Goal: Ask a question: Seek information or help from site administrators or community

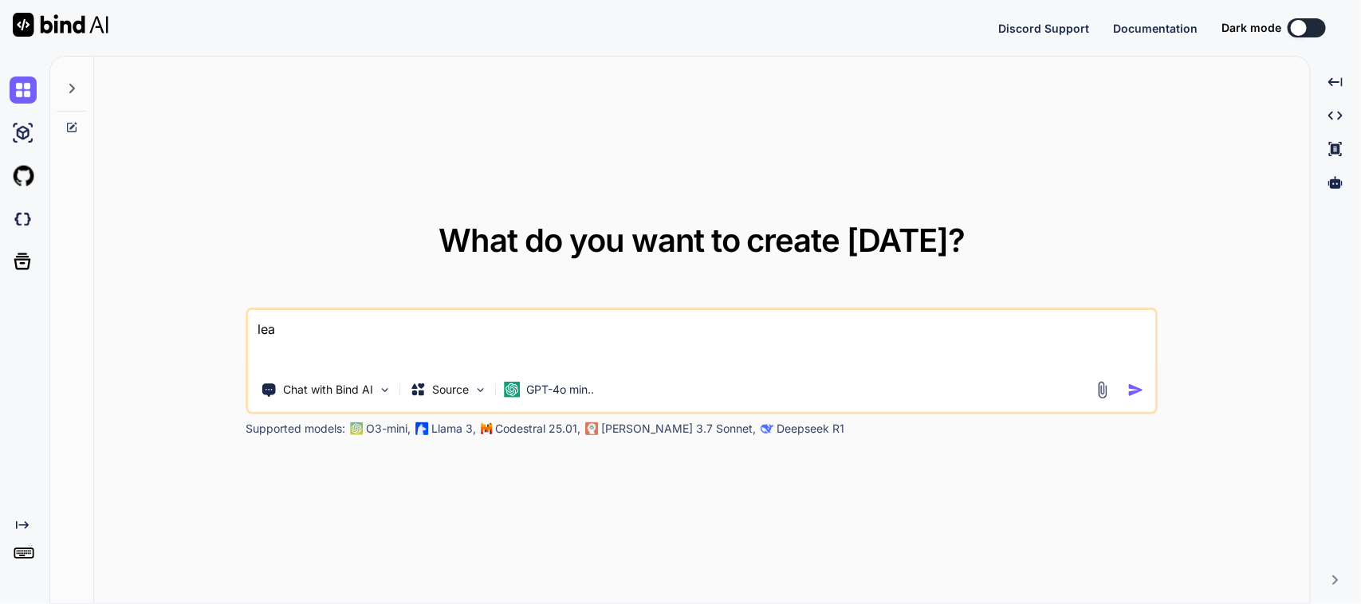
type textarea "x"
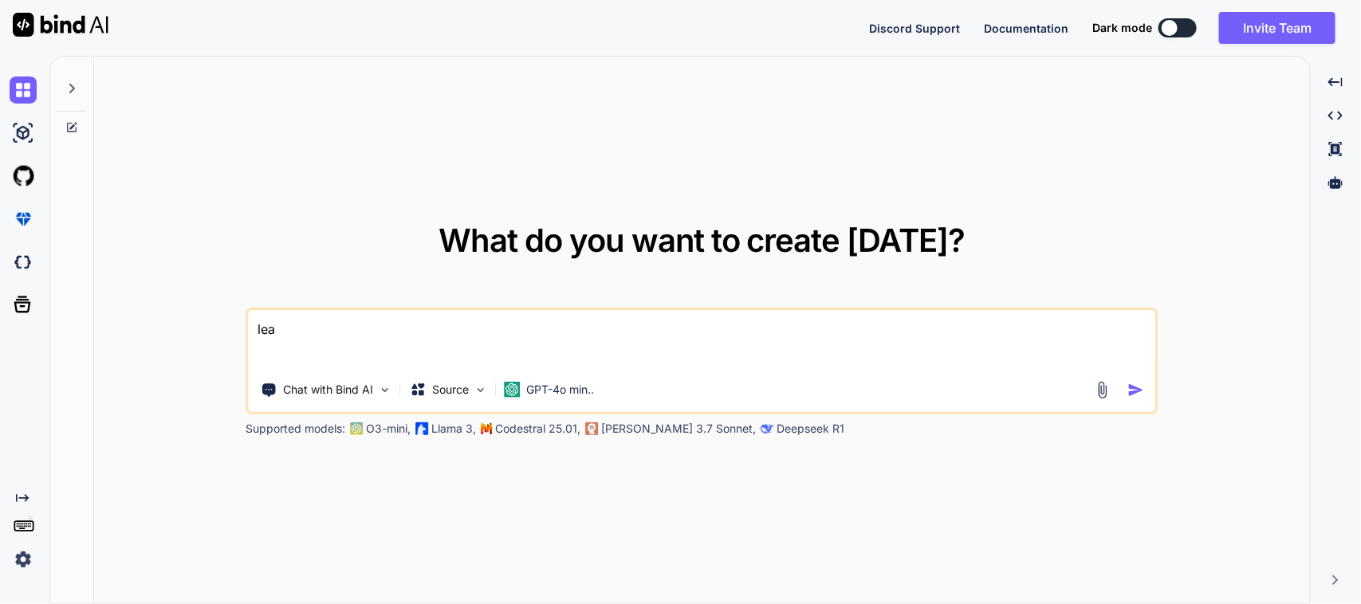
click at [17, 559] on img at bounding box center [23, 559] width 27 height 27
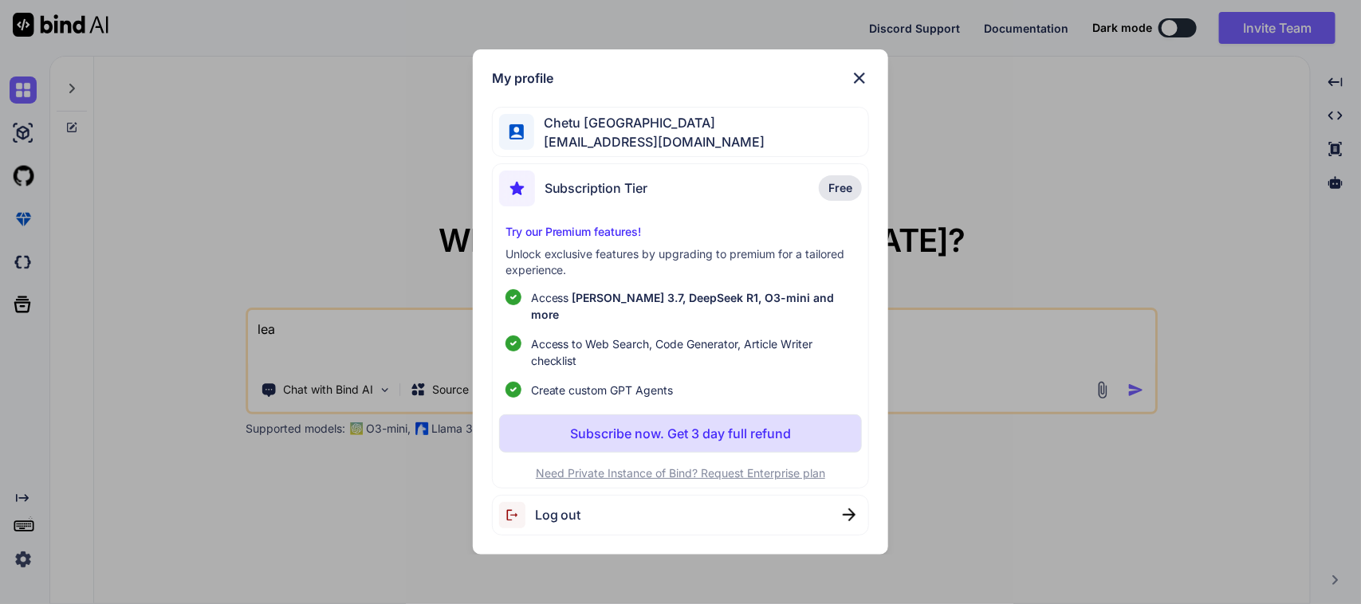
click at [639, 132] on span "Chetu [GEOGRAPHIC_DATA]" at bounding box center [649, 122] width 230 height 19
click at [385, 175] on div "My profile Chetu [DEMOGRAPHIC_DATA] [EMAIL_ADDRESS][DOMAIN_NAME] Subscription T…" at bounding box center [680, 302] width 1361 height 604
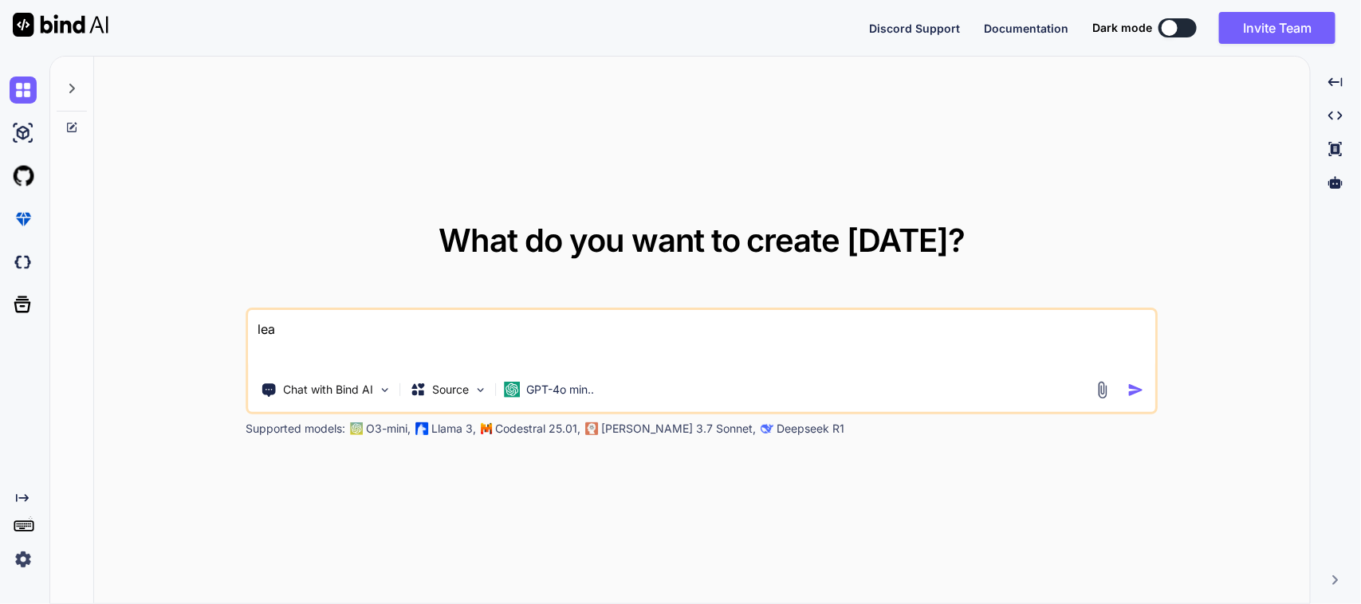
click at [368, 344] on textarea "lea" at bounding box center [702, 339] width 906 height 59
type textarea "l"
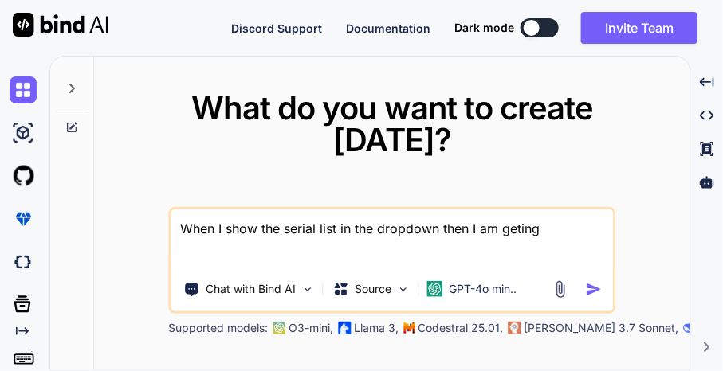
type textarea "When I show the serial list in the dropdown then I am geting"
click at [560, 235] on textarea "When I show the serial list in the dropdown then I am geting" at bounding box center [392, 239] width 442 height 59
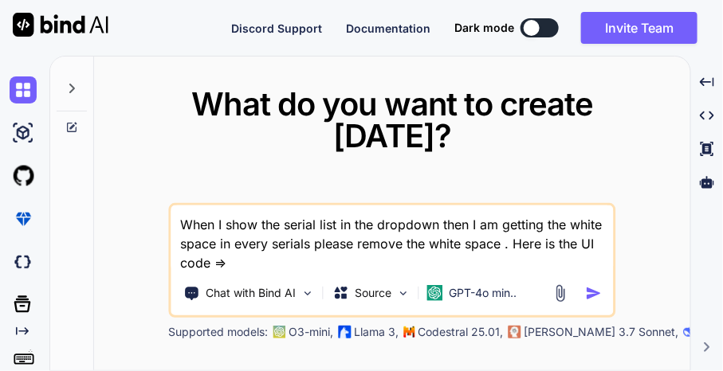
paste textarea "https://scoutdev.sciton.com/api/v1/inventory_rack/1300-098-00/876-01/"
type textarea "When I show the serial list in the dropdown then I am getting the white space i…"
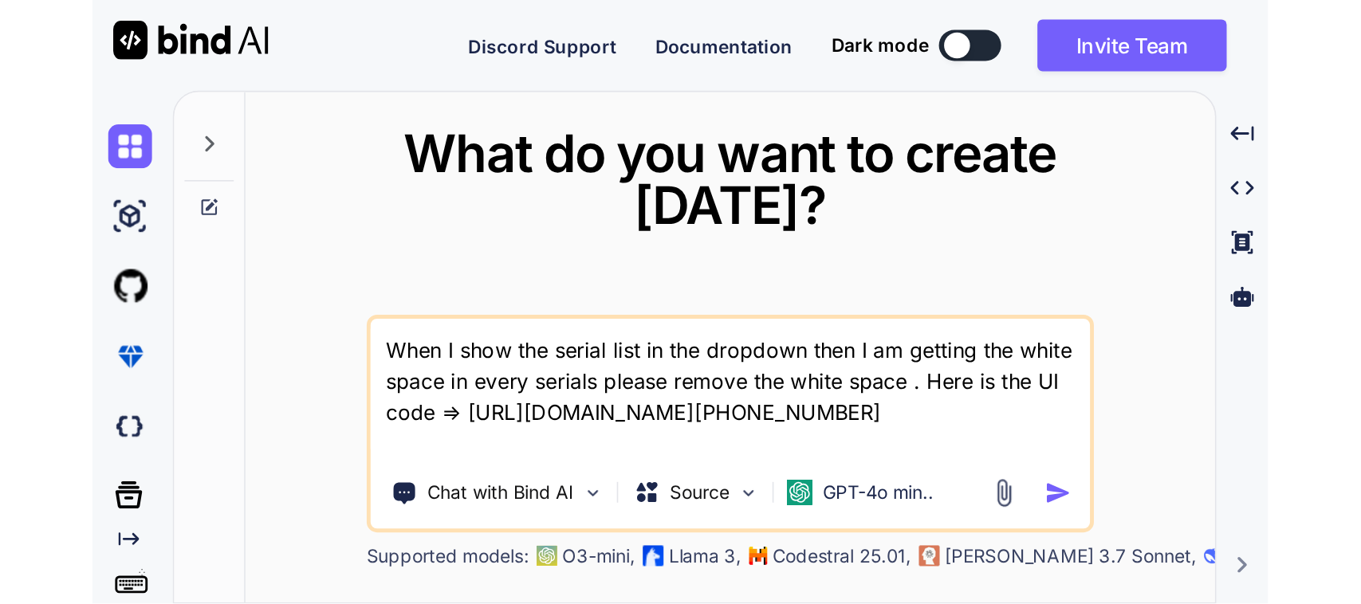
scroll to position [18, 0]
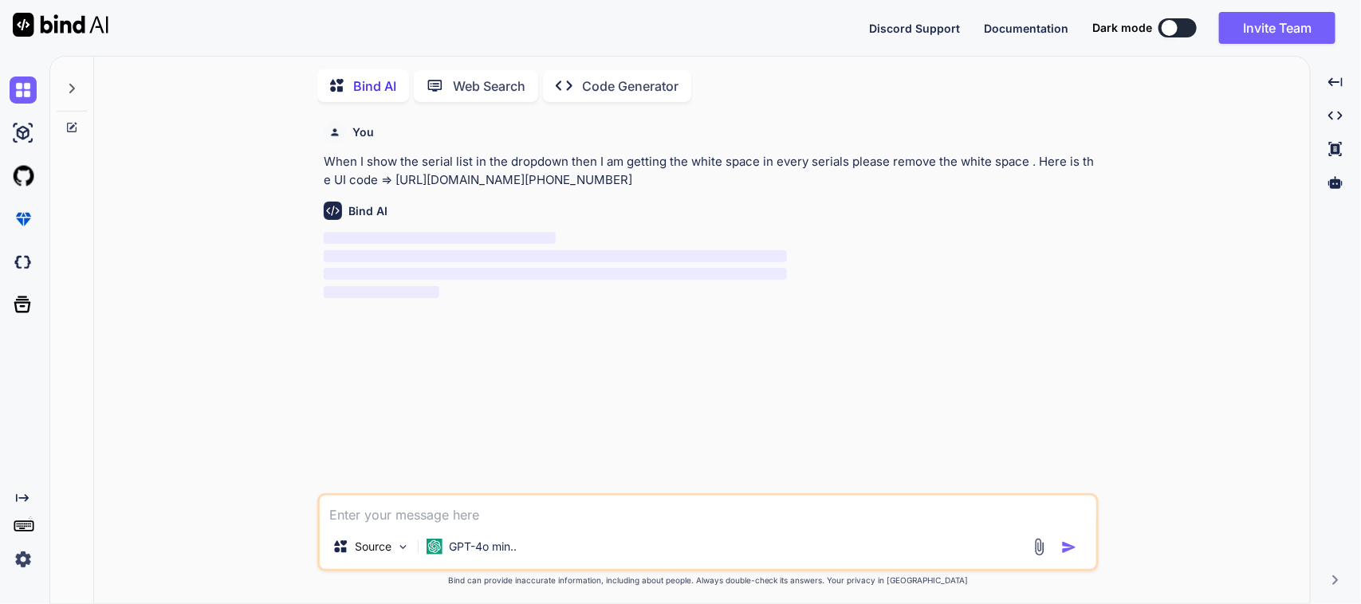
scroll to position [6, 0]
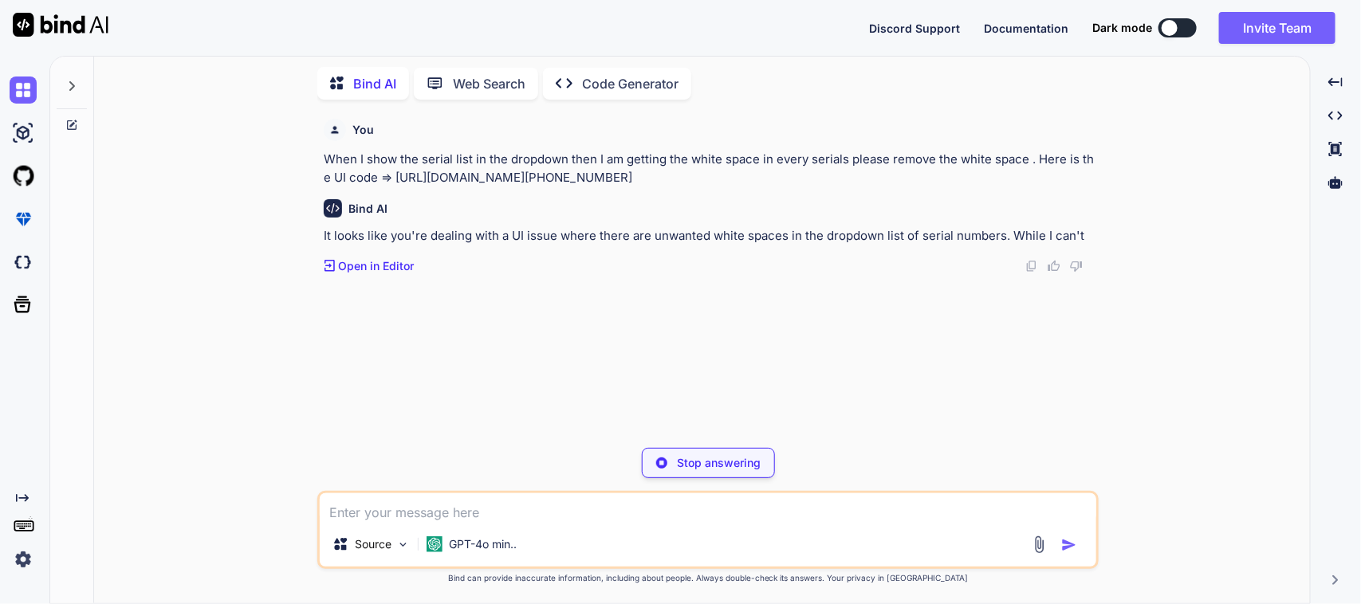
click at [719, 459] on p "Stop answering" at bounding box center [719, 463] width 84 height 16
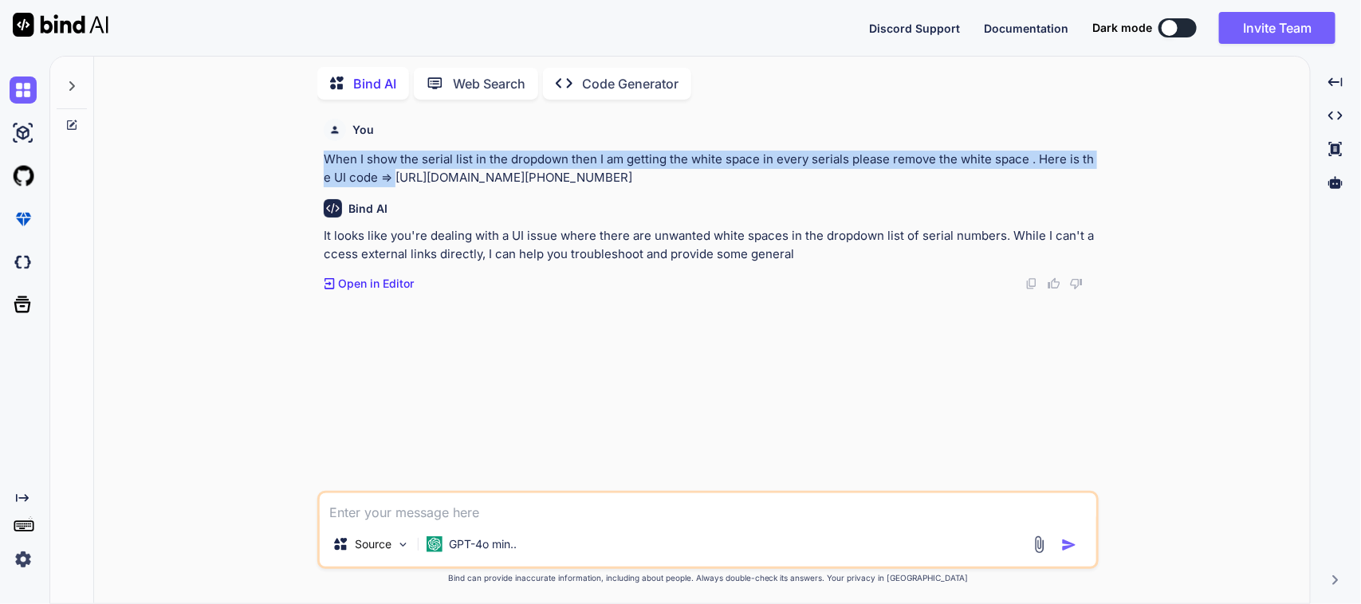
drag, startPoint x: 395, startPoint y: 177, endPoint x: 316, endPoint y: 153, distance: 82.5
click at [316, 153] on div "You When I show the serial list in the dropdown then I am getting the white spa…" at bounding box center [708, 357] width 1203 height 491
copy p "When I show the serial list in the dropdown then I am getting the white space i…"
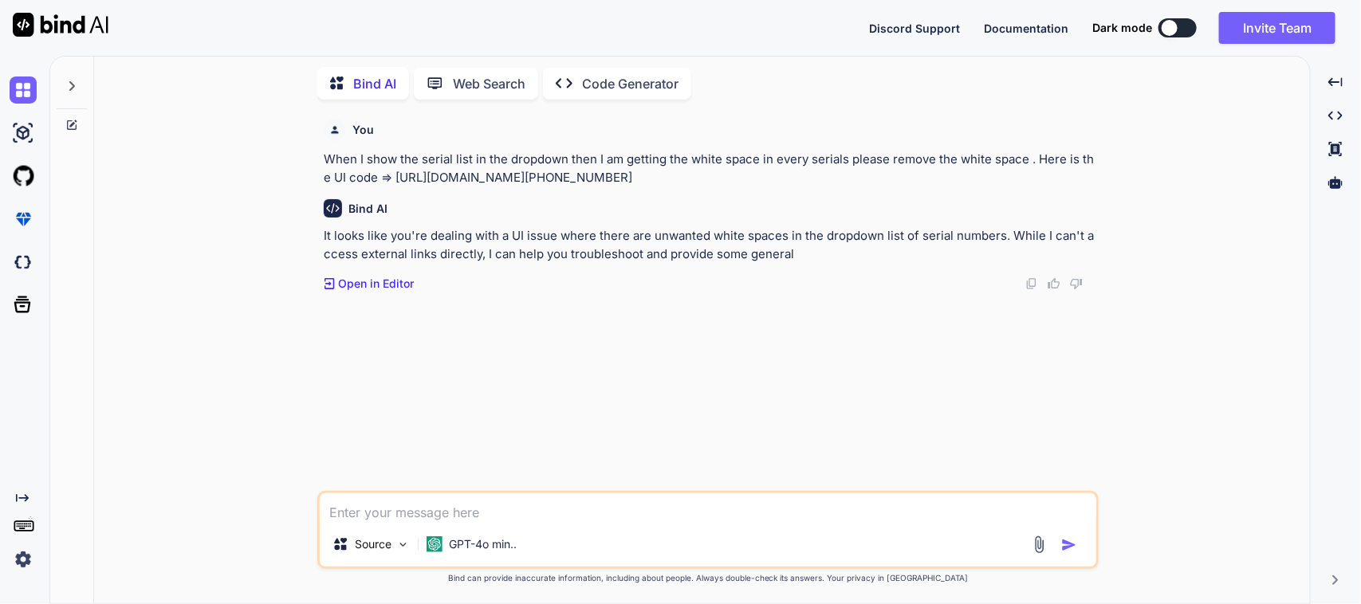
click at [389, 513] on textarea at bounding box center [708, 507] width 776 height 29
paste textarea "When I show the serial list in the dropdown then I am getting the white space i…"
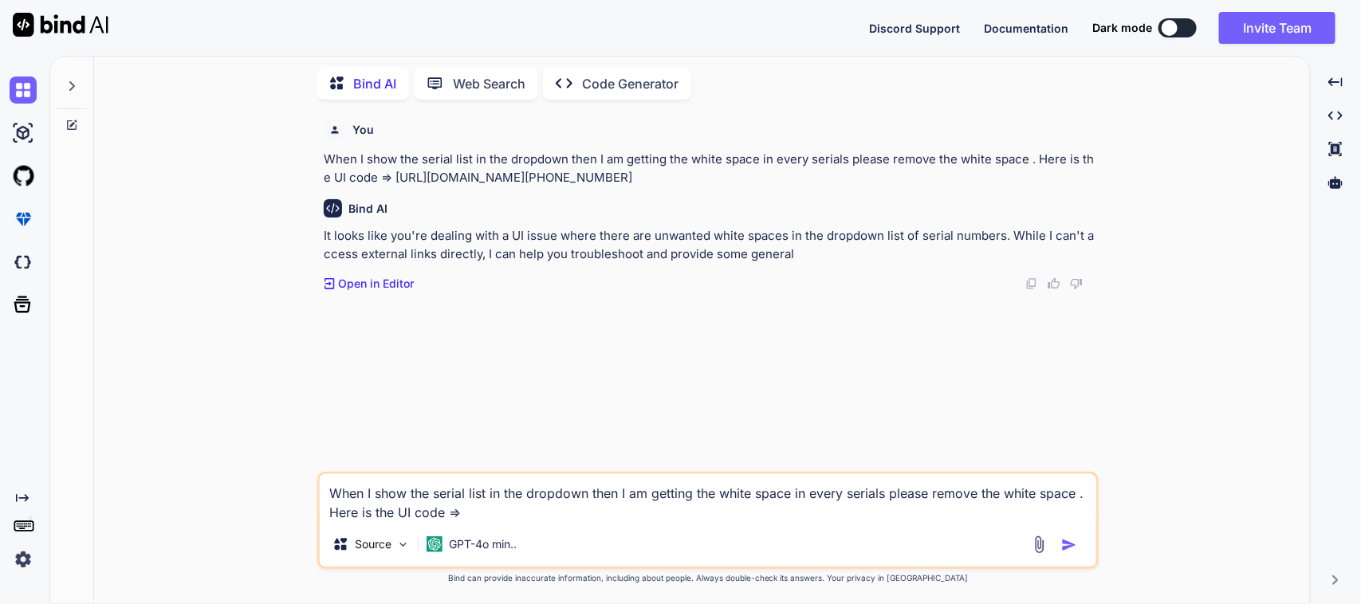
paste textarea "Column( children: [ Padding( padding: const EdgeInsets.only(left: 10.0), child:…"
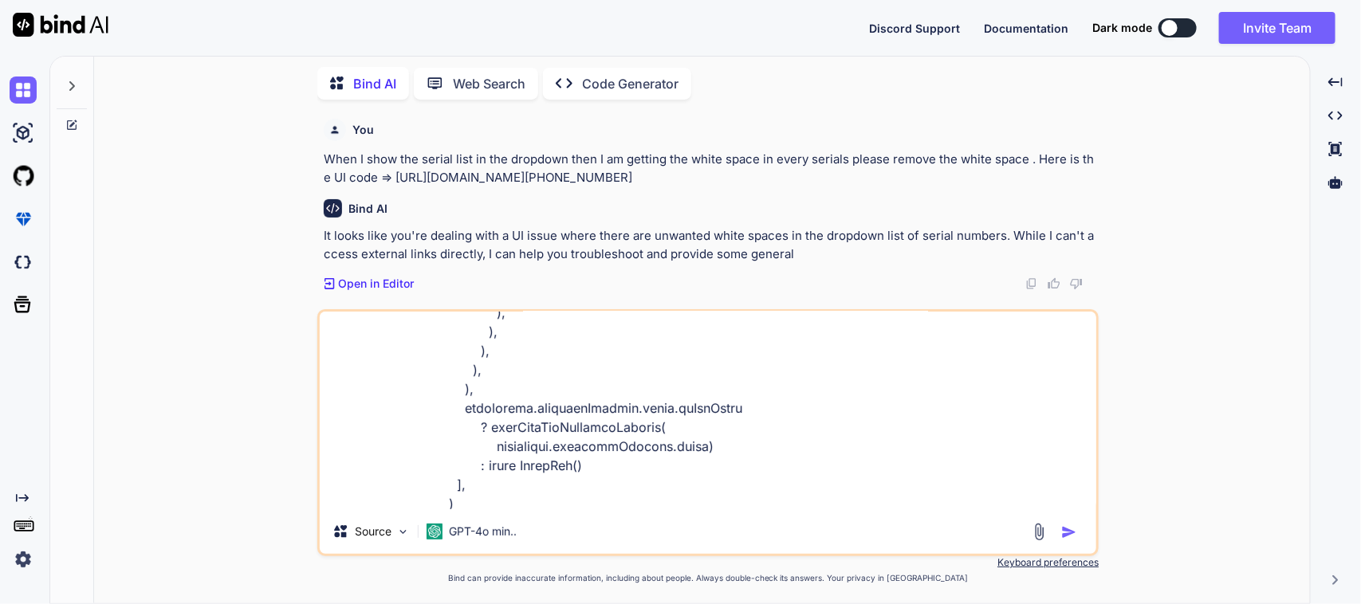
type textarea "When I show the serial list in the dropdown then I am getting the white space i…"
click at [1067, 531] on img "button" at bounding box center [1069, 533] width 16 height 16
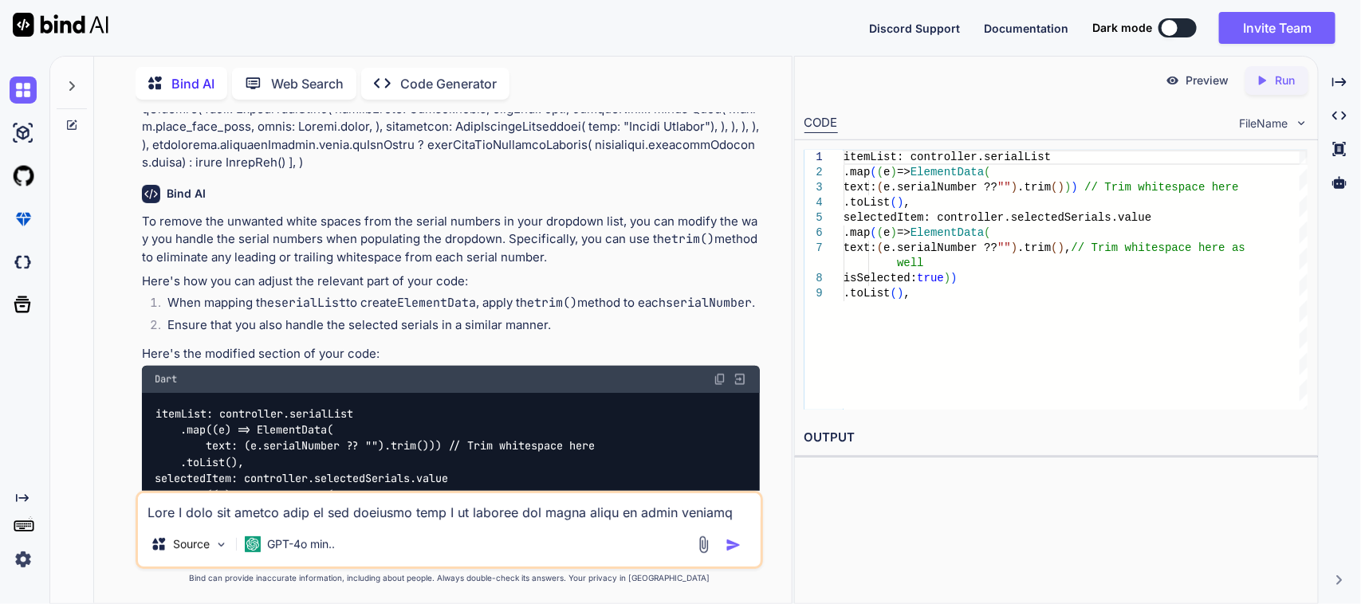
scroll to position [706, 0]
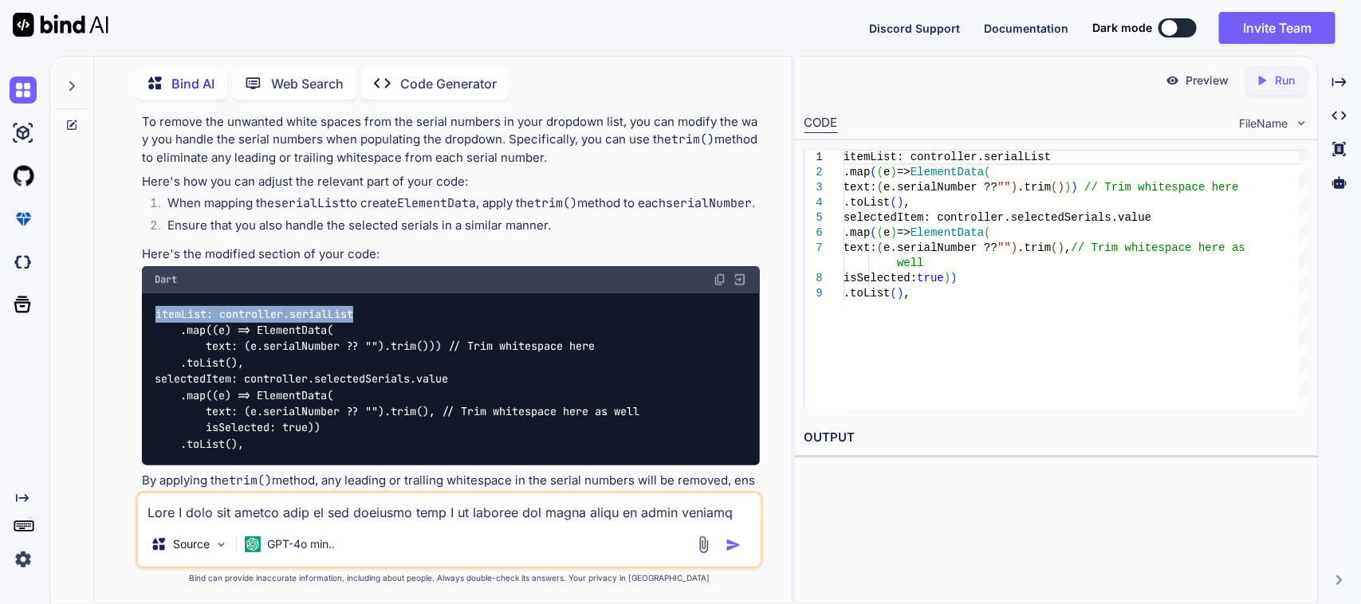
drag, startPoint x: 154, startPoint y: 309, endPoint x: 367, endPoint y: 311, distance: 212.9
click at [364, 309] on div "itemList: controller.serialList .map((e) => ElementData( text: (e.serialNumber …" at bounding box center [451, 379] width 619 height 172
copy code "itemList: controller.serialList"
drag, startPoint x: 450, startPoint y: 341, endPoint x: 391, endPoint y: 344, distance: 59.0
click at [391, 344] on code "itemList: controller.serialList .map((e) => ElementData( text: (e.serialNumber …" at bounding box center [397, 379] width 485 height 147
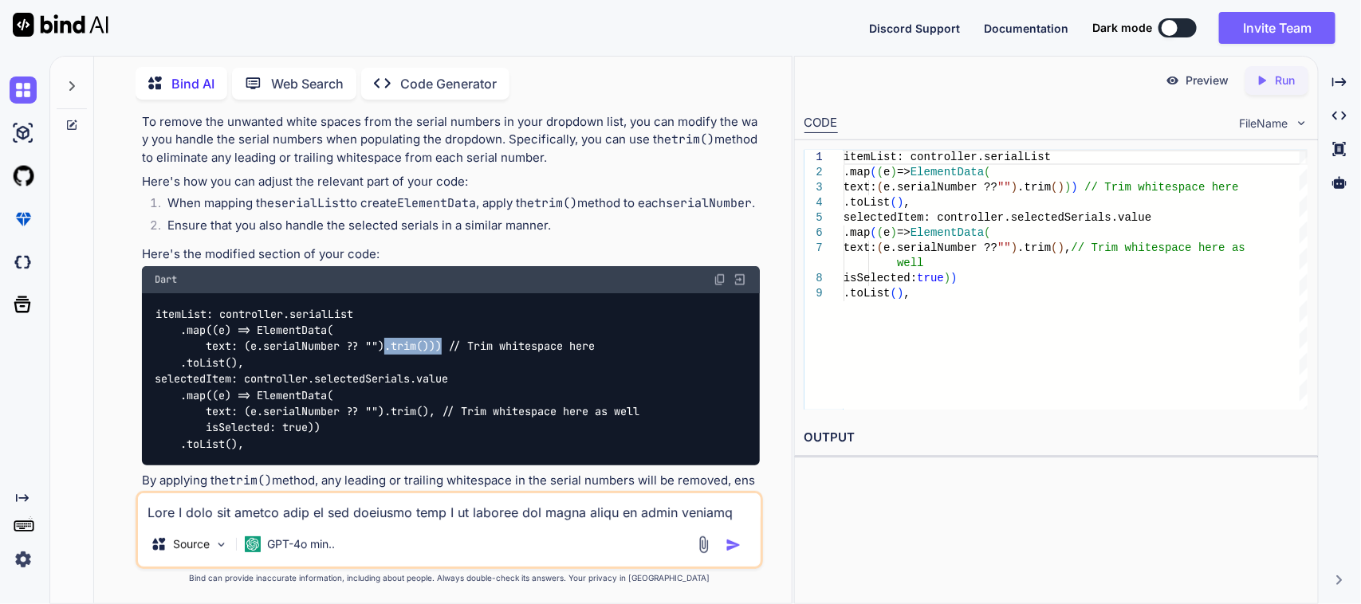
copy code ".trim()))"
click at [723, 273] on img at bounding box center [719, 279] width 13 height 13
click at [1018, 180] on div "itemList: controller.serialList .map ( ( e ) => ElementData ( text: ( e.serialN…" at bounding box center [1075, 280] width 464 height 260
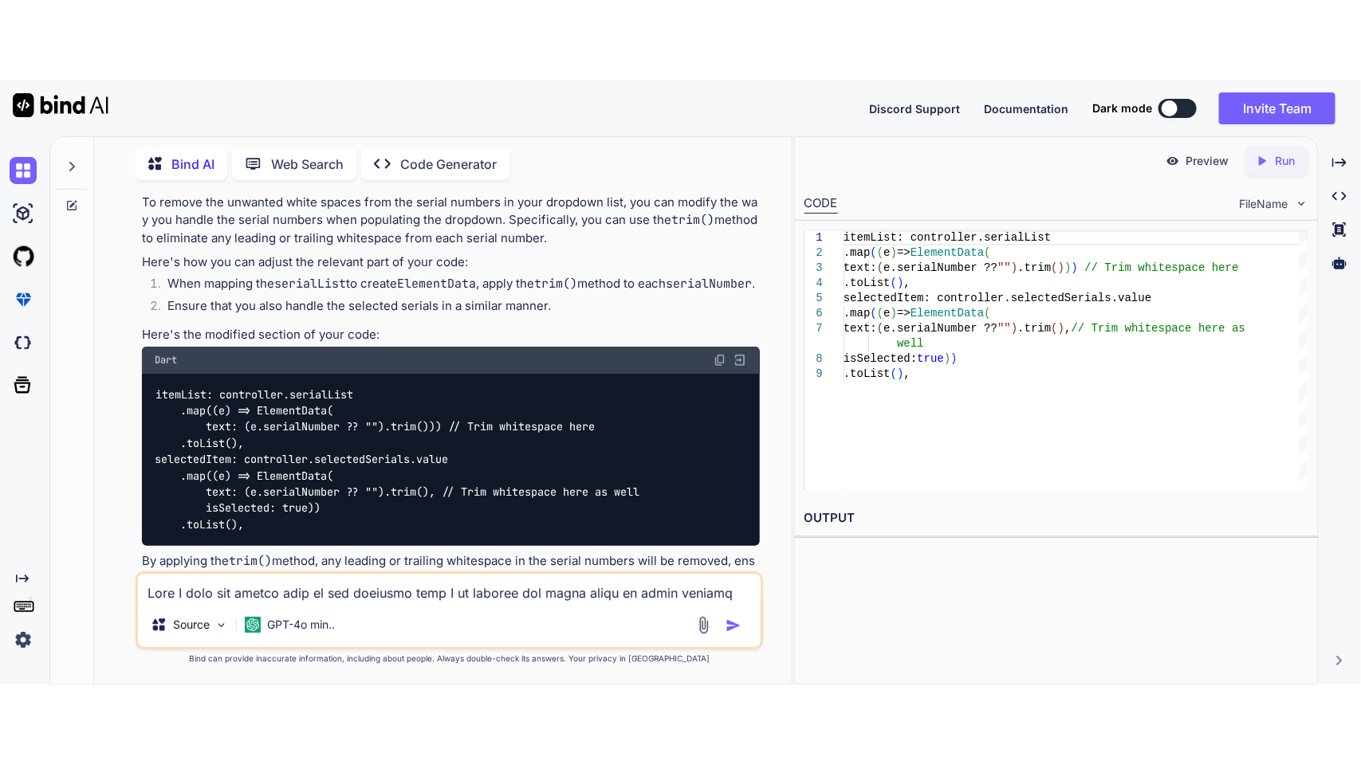
scroll to position [0, 0]
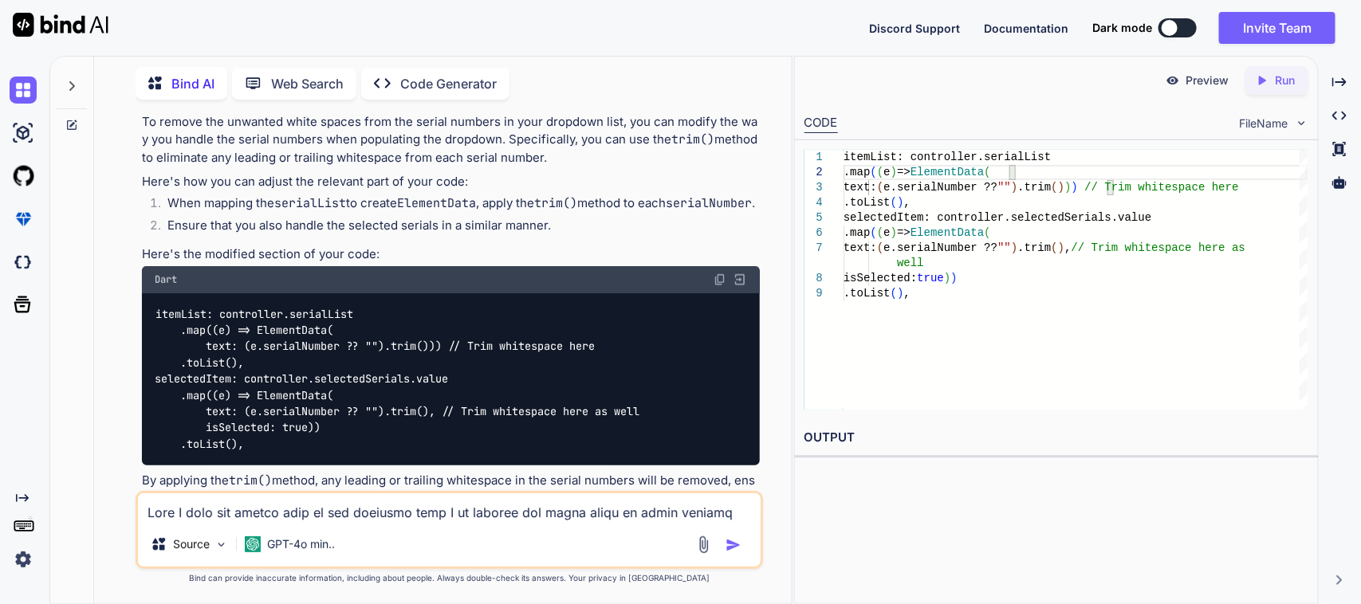
type textarea "itemList: controller.serialList .map((e) => ElementData( text: (e.serialNumber …"
click at [438, 517] on textarea at bounding box center [449, 507] width 623 height 29
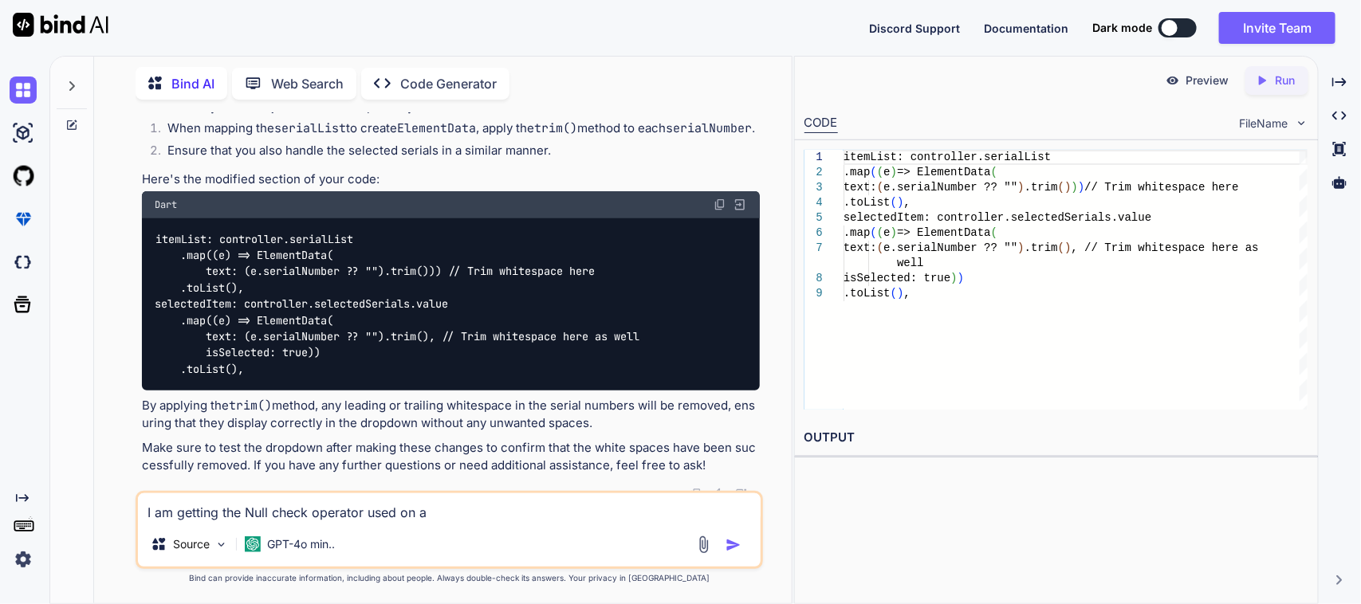
scroll to position [781, 0]
drag, startPoint x: 243, startPoint y: 512, endPoint x: 520, endPoint y: 509, distance: 276.6
click at [520, 509] on textarea "I am getting the Null check operator used on a null value error in this onchang…" at bounding box center [449, 507] width 623 height 29
drag, startPoint x: 243, startPoint y: 513, endPoint x: 364, endPoint y: 518, distance: 121.3
click at [242, 513] on textarea "I am getting the (Null check operator used on a null value error) in this oncha…" at bounding box center [449, 507] width 623 height 29
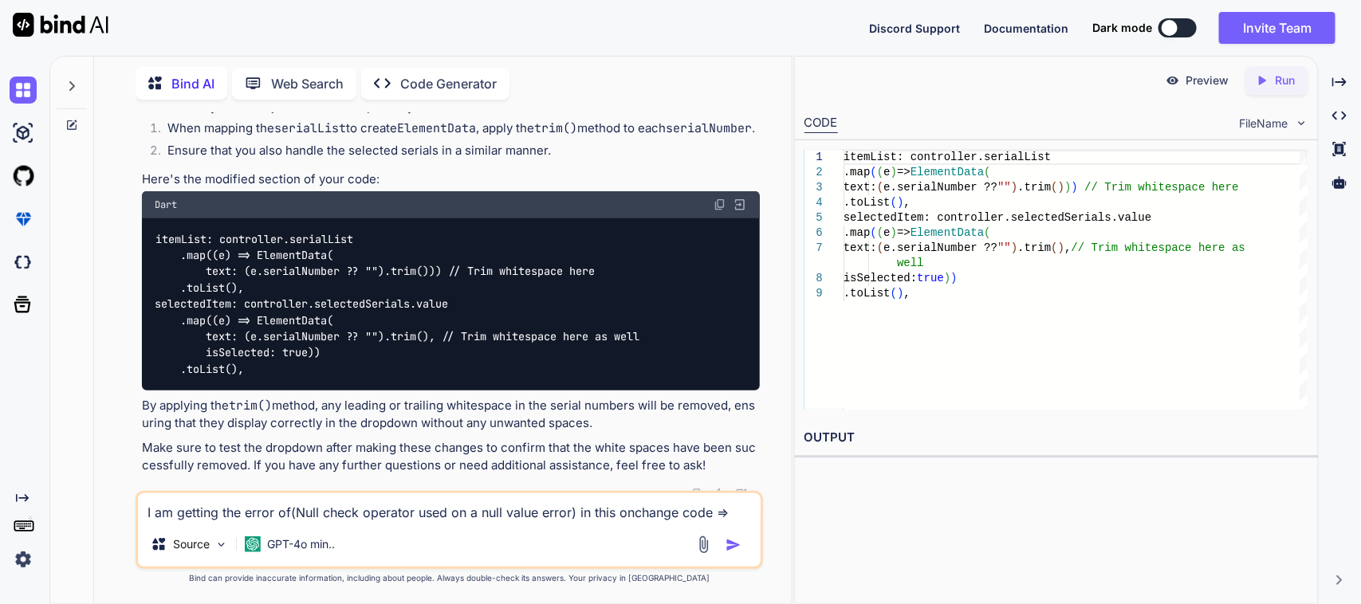
click at [737, 514] on textarea "I am getting the error of(Null check operator used on a null value error) in th…" at bounding box center [449, 507] width 623 height 29
paste textarea "onChange: (value) { List<PhySnList> tempList = []; for (var ele in value) { tem…"
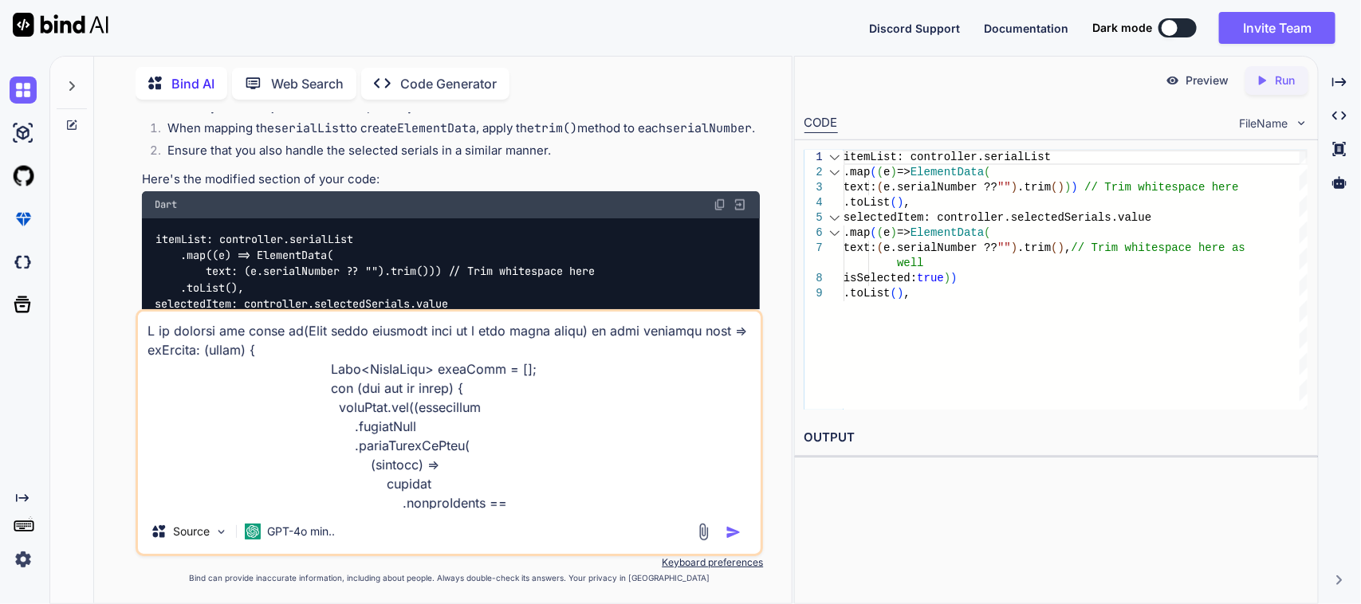
scroll to position [192, 0]
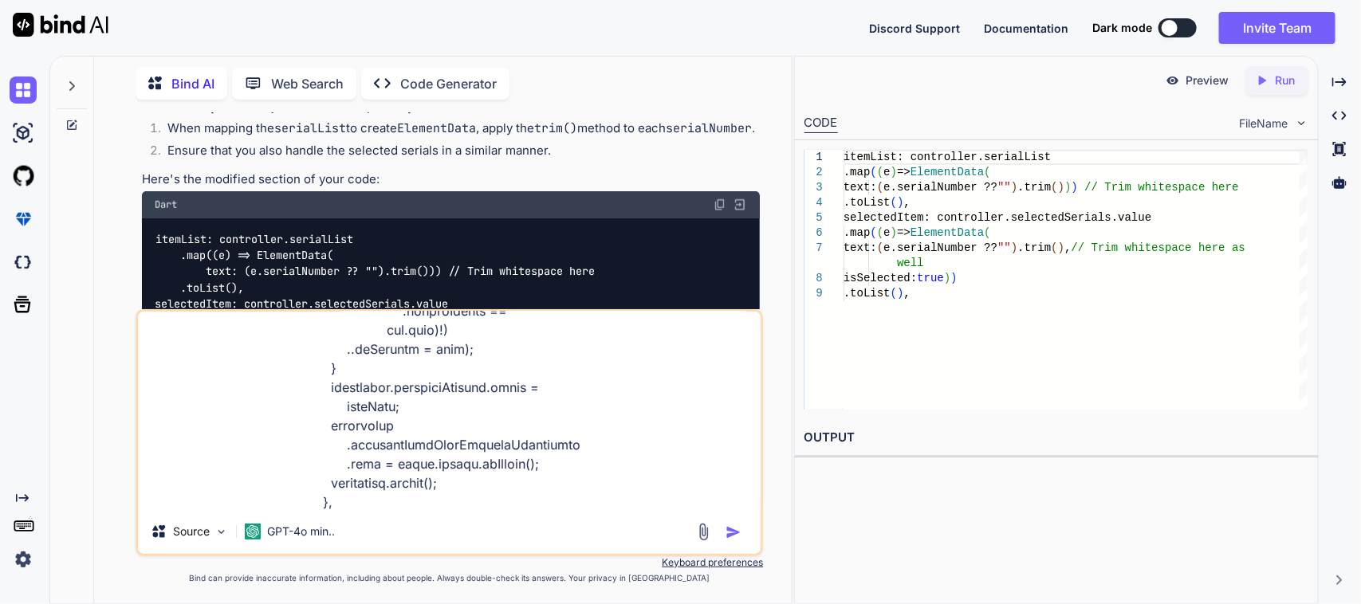
type textarea "I am getting the error of(Null check operator used on a null value error) in th…"
click at [737, 550] on div "Source GPT-4o min.." at bounding box center [449, 535] width 623 height 38
click at [735, 533] on img "button" at bounding box center [733, 533] width 16 height 16
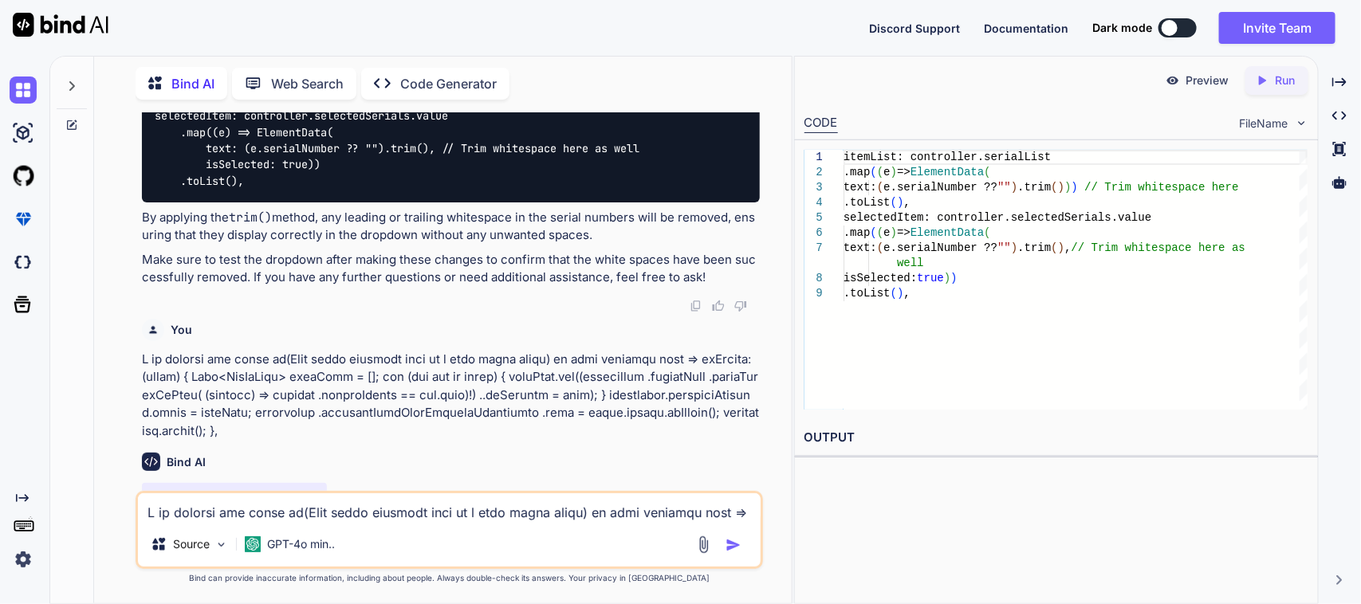
scroll to position [1006, 0]
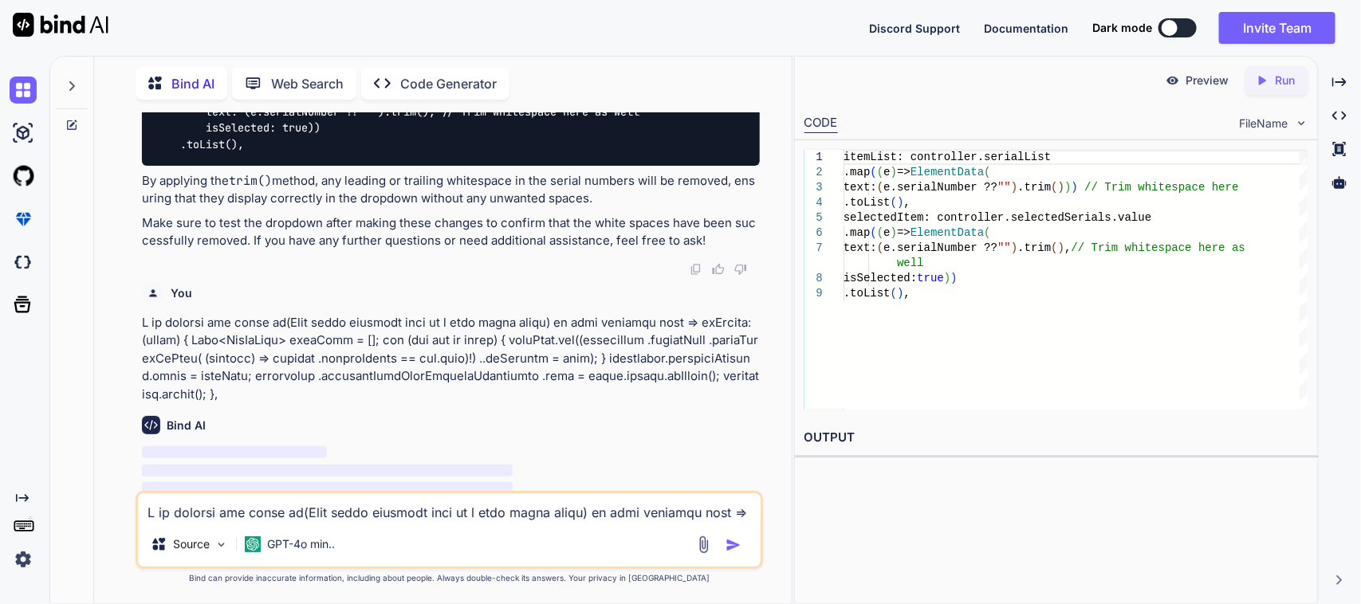
click at [1350, 66] on div "Bind AI Web Search Created with Pixso. Code Generator You When I show the seria…" at bounding box center [704, 330] width 1311 height 548
click at [1342, 81] on icon "Created with Pixso." at bounding box center [1339, 82] width 14 height 14
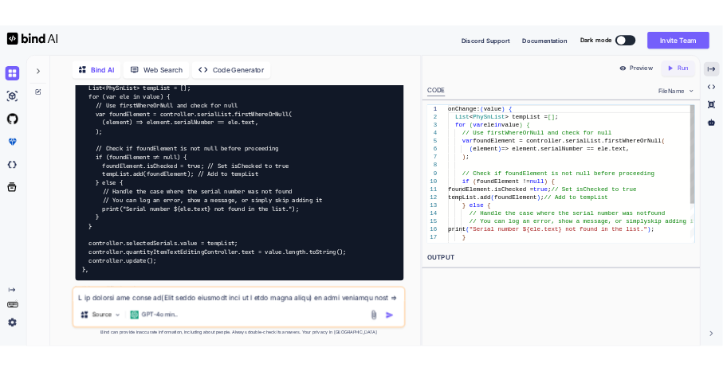
scroll to position [1468, 0]
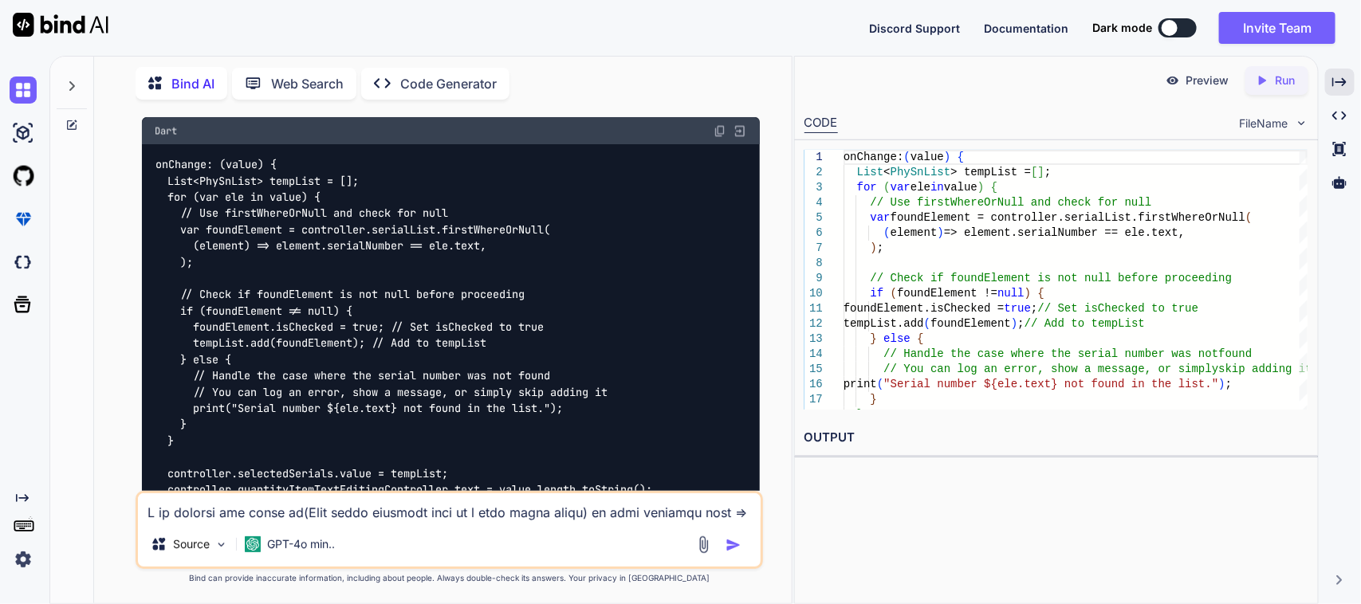
click at [726, 124] on img at bounding box center [719, 130] width 13 height 13
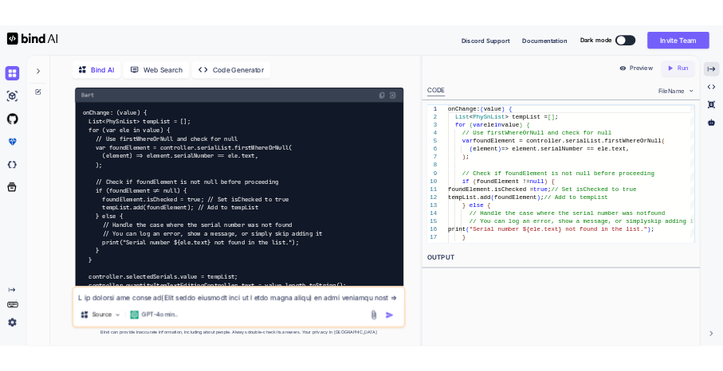
scroll to position [2515, 0]
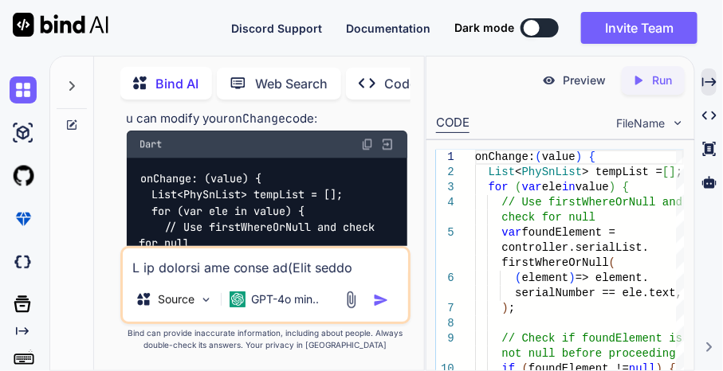
click at [208, 261] on textarea at bounding box center [266, 263] width 286 height 29
paste textarea "Can you please remove the white space in the serial list . It will easy to mana…"
type textarea "Please improve the sentence => Can you please remove the white space in the ser…"
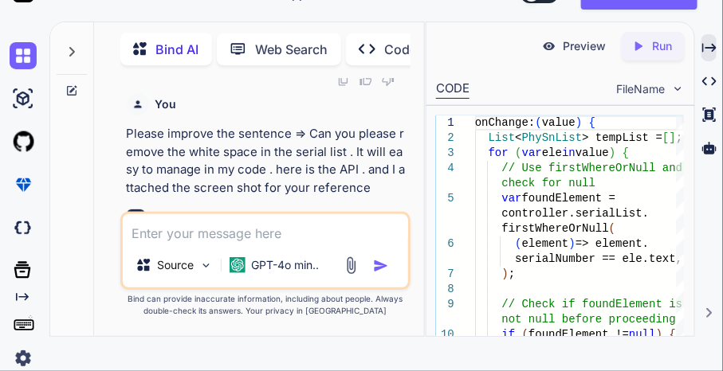
scroll to position [3393, 0]
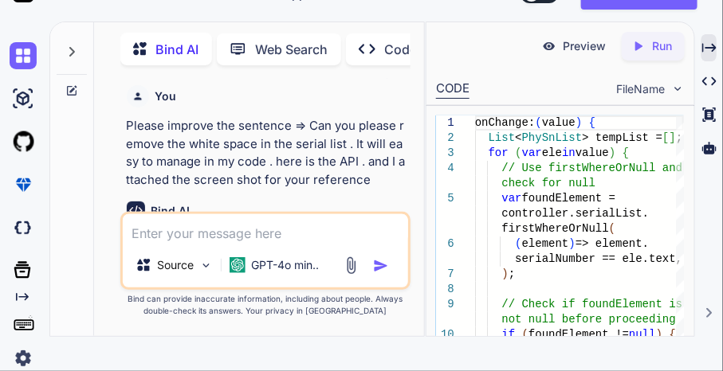
click at [713, 48] on icon at bounding box center [709, 47] width 14 height 9
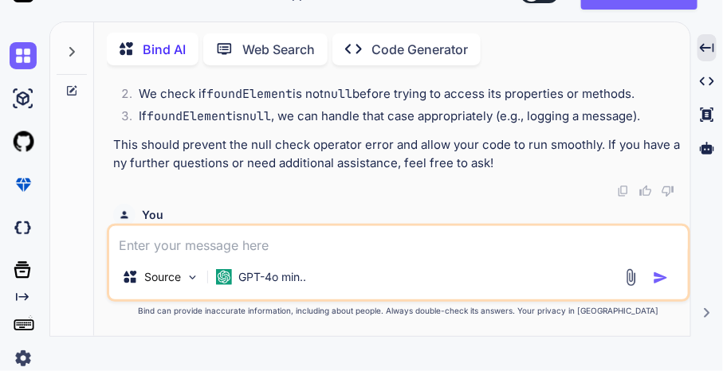
scroll to position [2186, 0]
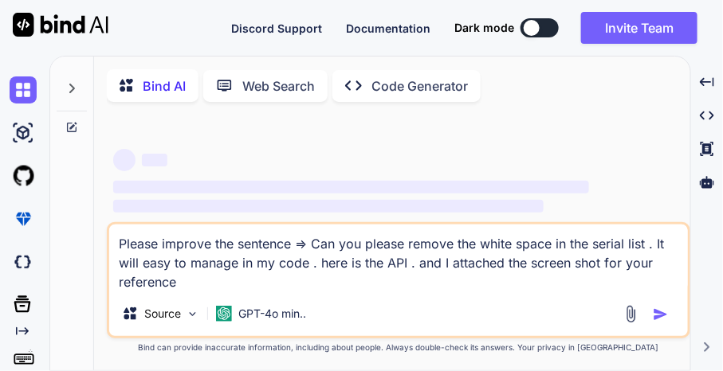
type textarea "x"
type textarea "Please improve the sentence => Can you please remove the white space in the ser…"
type textarea "x"
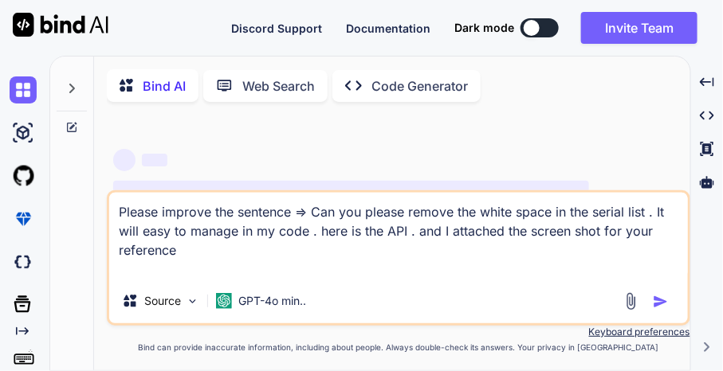
type textarea "Please improve the sentence => Can you please remove the white space in the ser…"
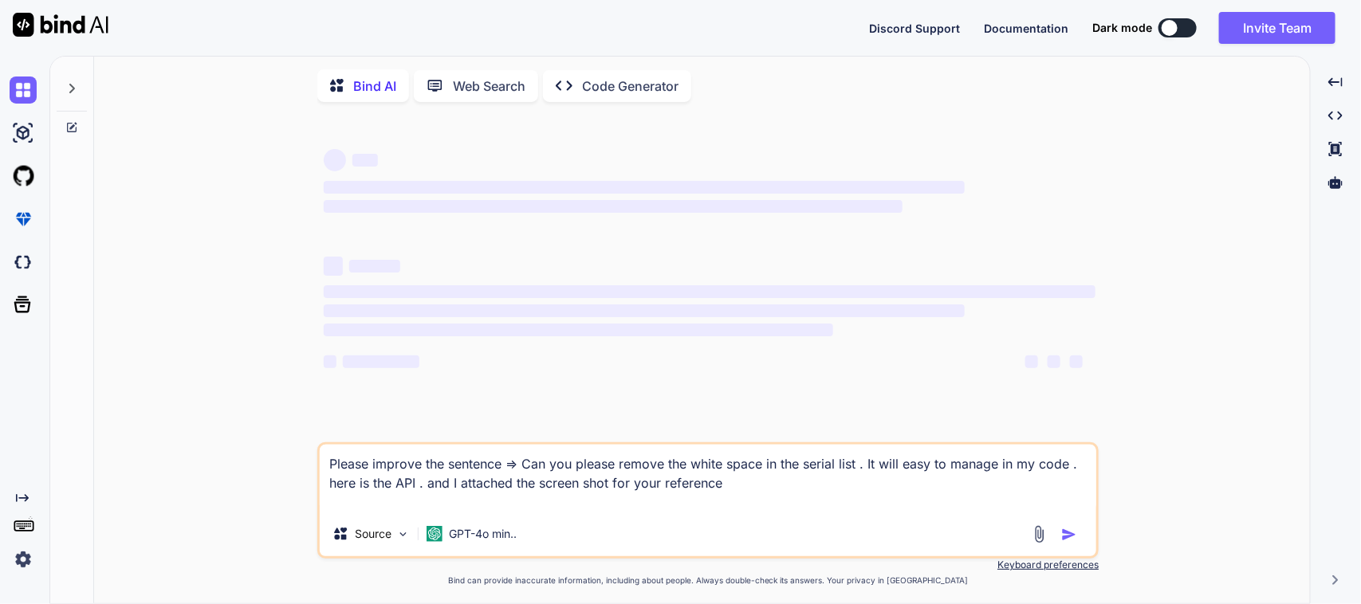
drag, startPoint x: 738, startPoint y: 492, endPoint x: 311, endPoint y: 431, distance: 431.6
click at [311, 371] on div "‌ ‌ ‌ ‌ ‌ ‌ ‌ ‌ ‌ ‌ ‌ ‌ ‌ ‌ Please improve the sentence => Can you please remov…" at bounding box center [708, 360] width 1203 height 491
type textarea "x"
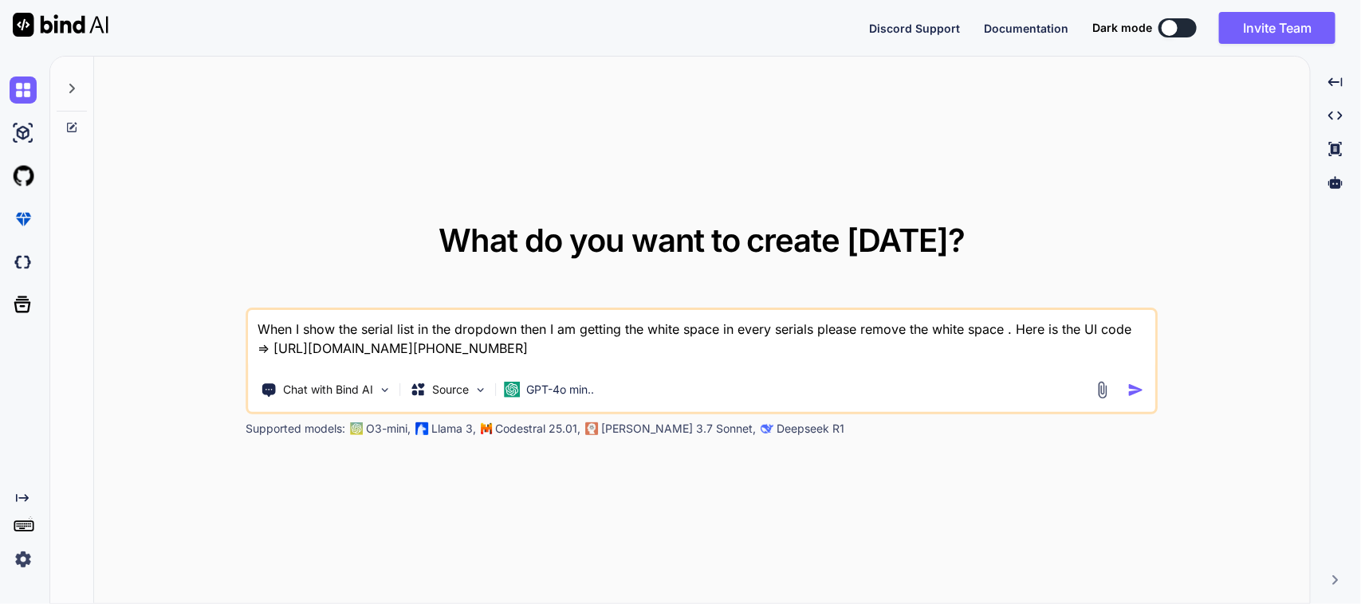
type textarea "x"
click at [744, 348] on textarea "When I show the serial list in the dropdown then I am getting the white space i…" at bounding box center [702, 339] width 906 height 59
drag, startPoint x: 744, startPoint y: 348, endPoint x: 14, endPoint y: 277, distance: 732.8
click at [14, 277] on div "Created with Pixso. What do you want to create today? When I show the serial li…" at bounding box center [680, 330] width 1361 height 548
type textarea "Please improve the sentence => Can you please remove the white space in the ser…"
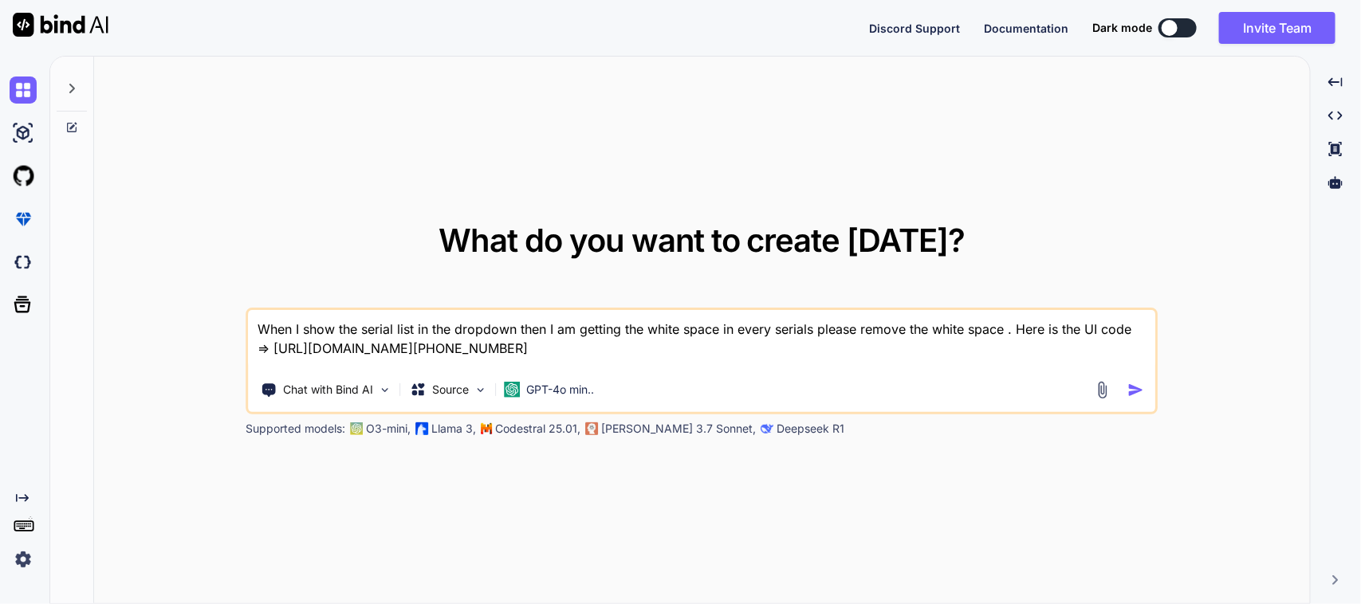
type textarea "x"
type textarea "Please improve the sentence => Can you please remove the white space in the ser…"
click at [1136, 389] on img "button" at bounding box center [1135, 390] width 17 height 17
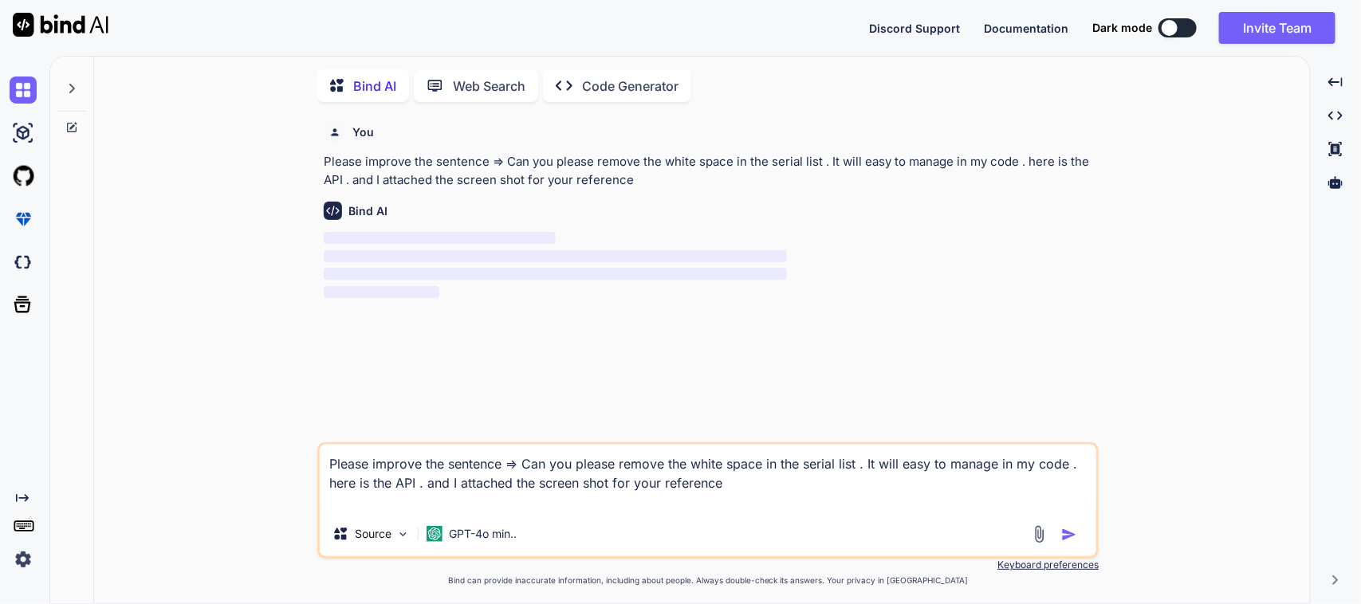
scroll to position [6, 0]
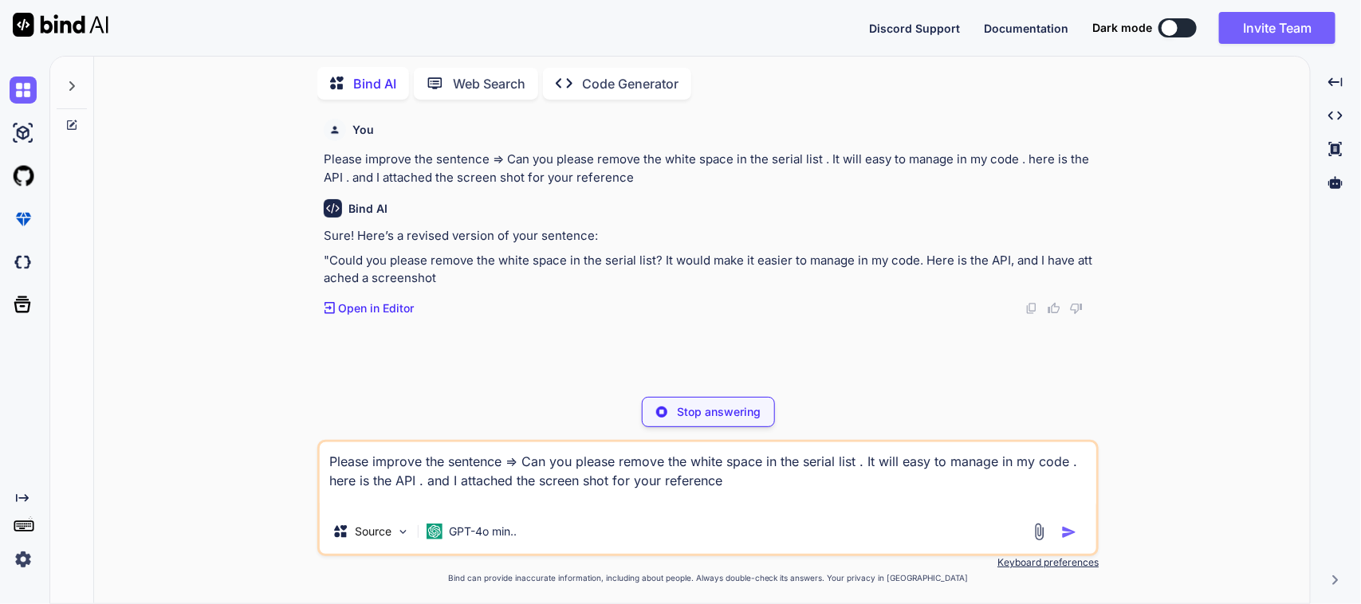
type textarea "x"
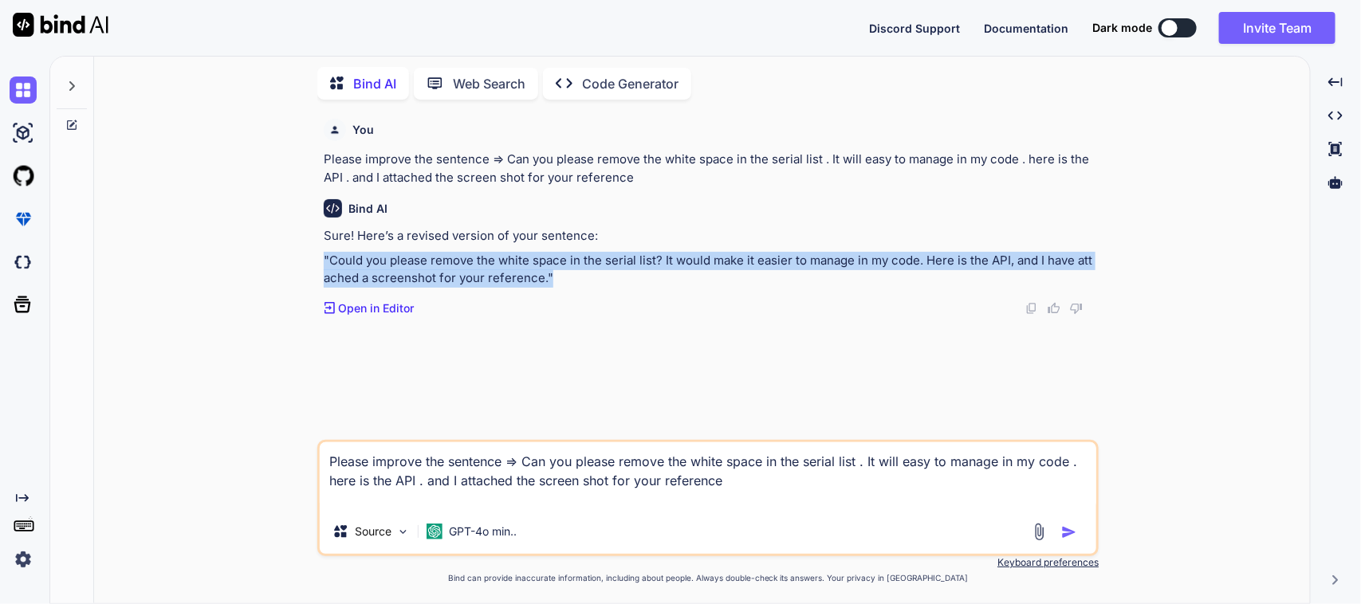
drag, startPoint x: 572, startPoint y: 276, endPoint x: 285, endPoint y: 264, distance: 286.4
click at [285, 264] on div "You Please improve the sentence => Can you please remove the white space in the…" at bounding box center [708, 357] width 1203 height 491
copy p ""Could you please remove the white space in the serial list? It would make it e…"
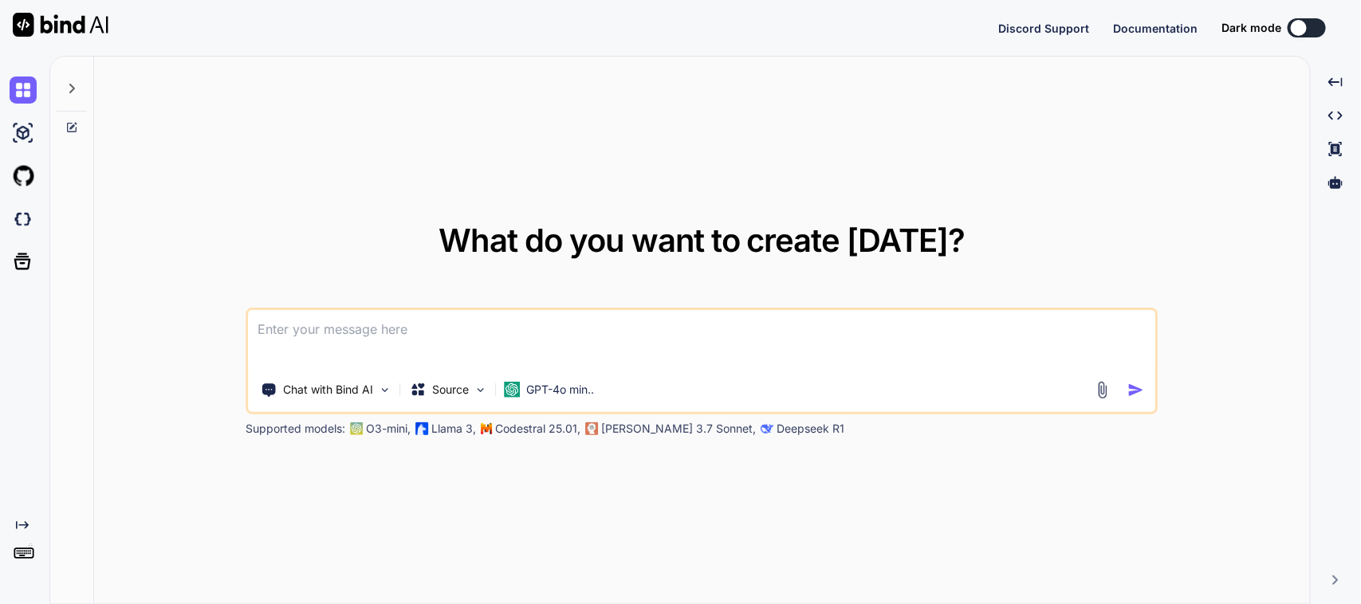
type textarea "x"
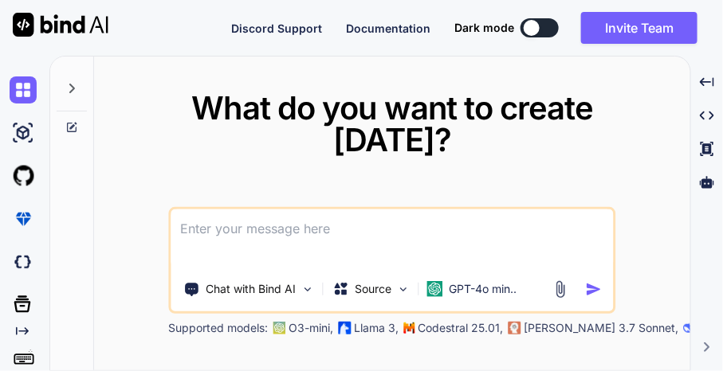
click at [301, 222] on textarea at bounding box center [392, 239] width 442 height 59
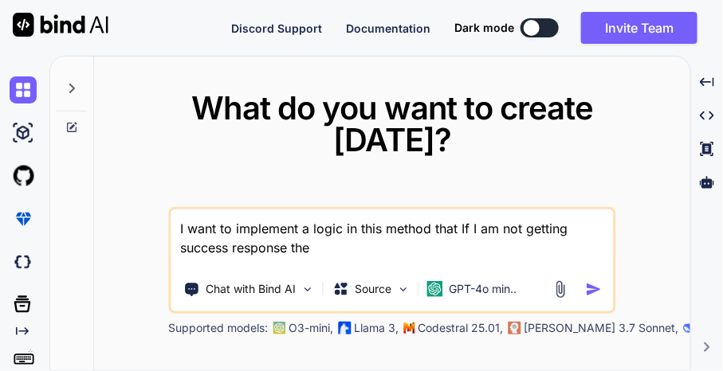
type textarea "I want to implement a logic in this method that If I am not getting success res…"
